Goal: Information Seeking & Learning: Learn about a topic

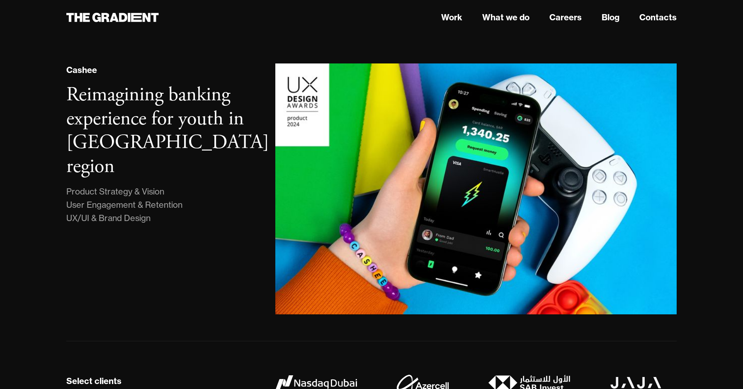
scroll to position [497, 0]
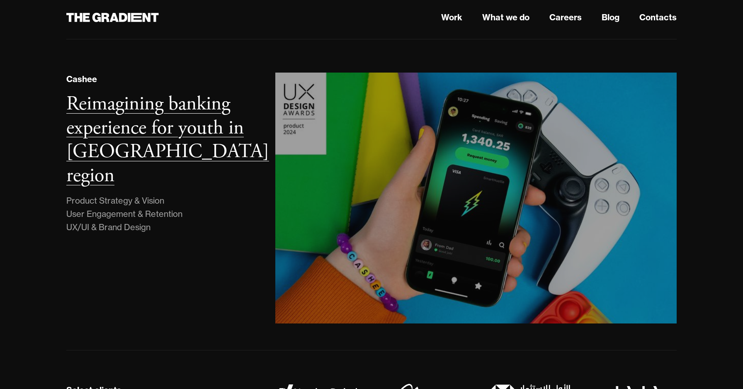
click at [170, 102] on h3 "Reimagining banking experience for youth in MENA region" at bounding box center [167, 139] width 203 height 97
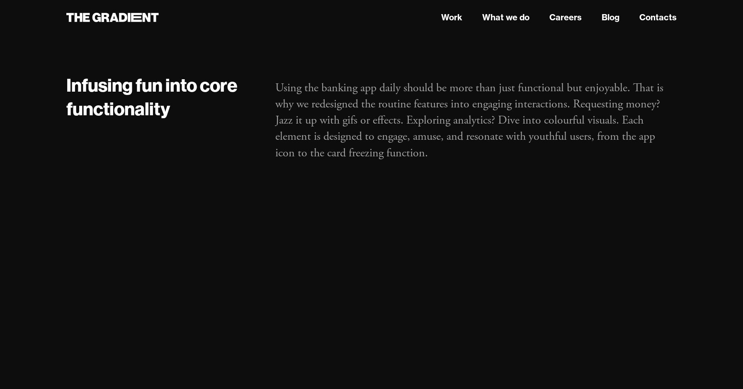
scroll to position [3253, 0]
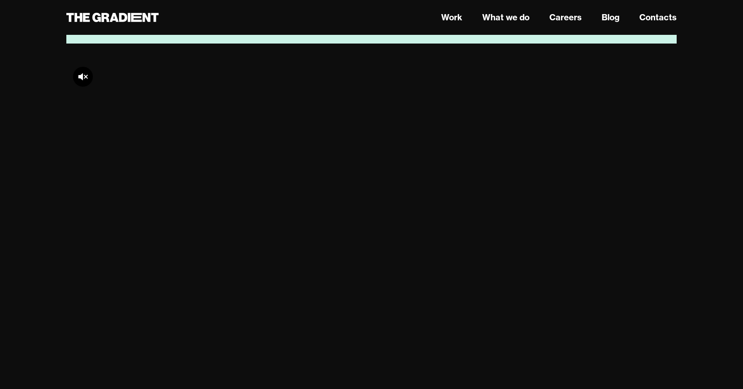
scroll to position [1948, 0]
